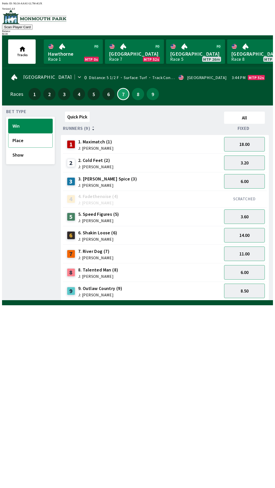
click at [37, 141] on button "Place" at bounding box center [30, 140] width 44 height 14
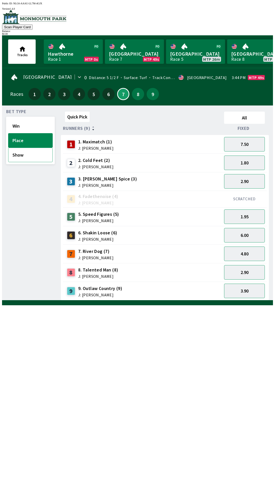
click at [35, 159] on button "Show" at bounding box center [30, 155] width 44 height 14
click at [42, 137] on button "Place" at bounding box center [30, 140] width 44 height 14
click at [32, 156] on button "Show" at bounding box center [30, 155] width 44 height 14
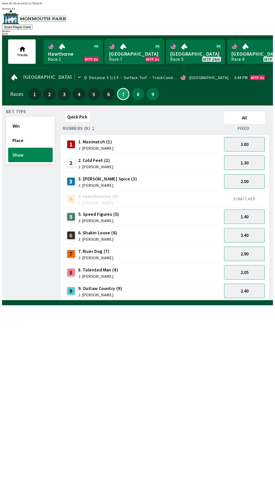
click at [130, 54] on link "Monmouth Park Race 7 MTP 0s" at bounding box center [134, 51] width 59 height 24
click at [15, 139] on button "Place" at bounding box center [30, 140] width 44 height 14
click at [17, 155] on button "Show" at bounding box center [30, 155] width 44 height 14
click at [16, 138] on button "Place" at bounding box center [30, 140] width 44 height 14
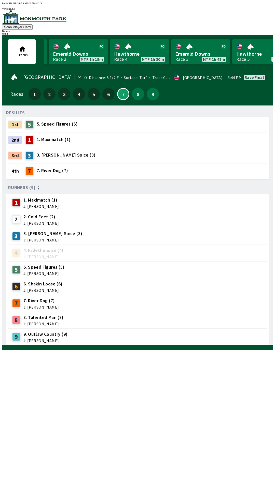
scroll to position [0, 497]
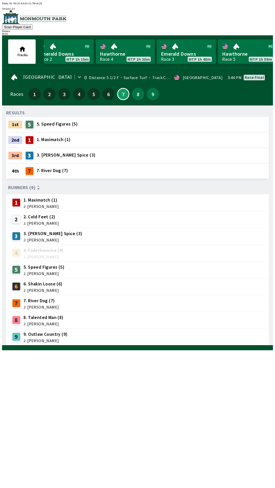
click at [49, 123] on span "5. Speed Figures (5)" at bounding box center [57, 124] width 41 height 7
click at [20, 125] on div "1st" at bounding box center [15, 124] width 14 height 8
click at [17, 125] on div "1st" at bounding box center [15, 124] width 14 height 8
click at [14, 124] on div "1st" at bounding box center [15, 124] width 14 height 8
click at [26, 125] on div "5" at bounding box center [29, 124] width 8 height 8
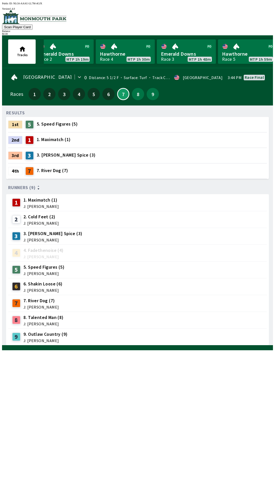
click at [26, 142] on div "1 1. Maximatch (1)" at bounding box center [47, 140] width 48 height 12
click at [32, 166] on div "7 7. River Dog (7)" at bounding box center [45, 170] width 45 height 9
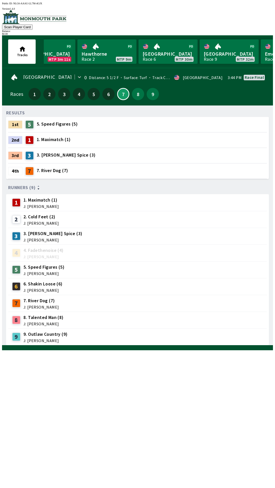
scroll to position [0, 0]
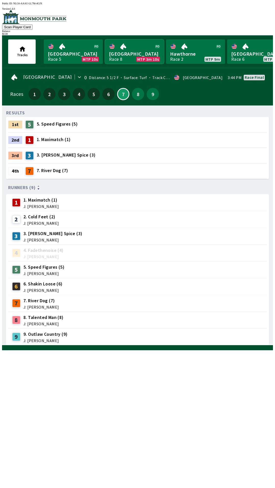
click at [125, 55] on link "[GEOGRAPHIC_DATA] Race 8 MTP 3m 10s" at bounding box center [134, 51] width 59 height 24
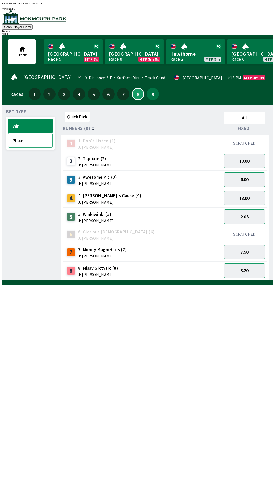
click at [14, 137] on button "Place" at bounding box center [30, 140] width 44 height 14
click at [13, 123] on button "Win" at bounding box center [30, 126] width 44 height 14
click at [156, 59] on link "[GEOGRAPHIC_DATA] Race 8 MTP 2m 57s" at bounding box center [134, 51] width 59 height 24
